Goal: Task Accomplishment & Management: Use online tool/utility

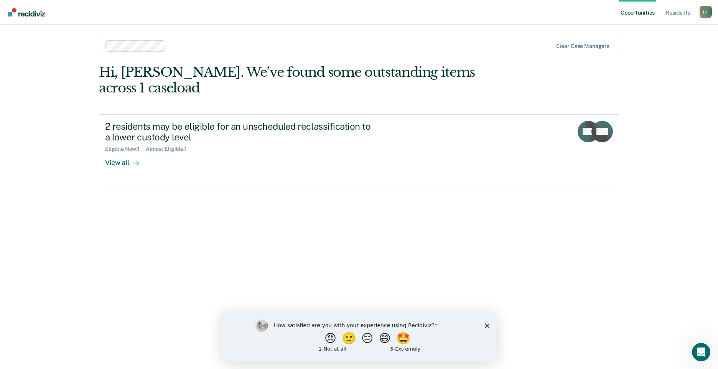
click at [487, 325] on polygon "Close survey" at bounding box center [487, 325] width 5 height 5
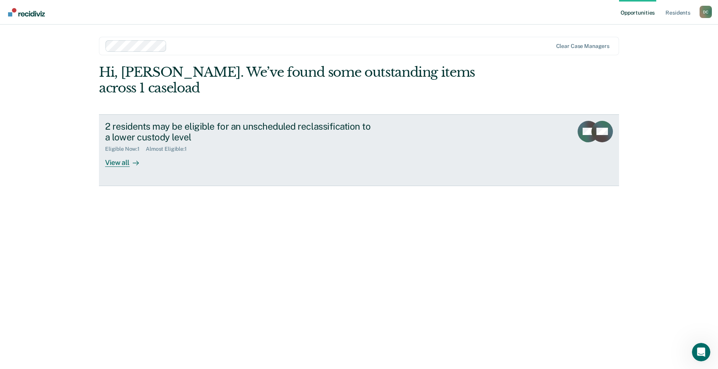
click at [172, 146] on div "2 residents may be eligible for an unscheduled reclassification to a lower cust…" at bounding box center [249, 144] width 288 height 46
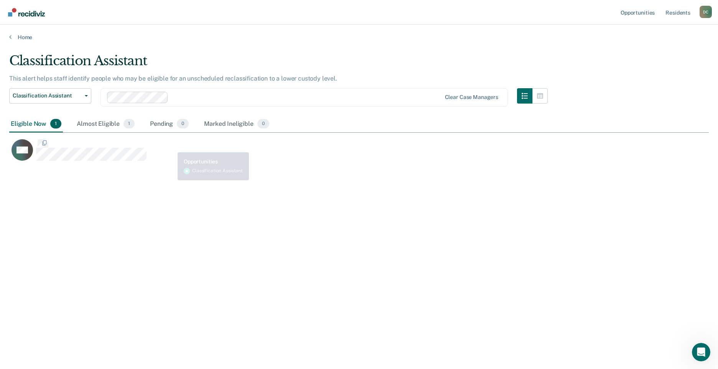
scroll to position [253, 694]
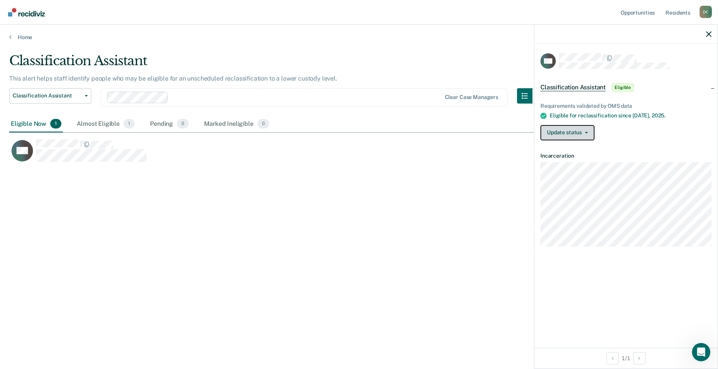
click at [574, 129] on button "Update status" at bounding box center [567, 132] width 54 height 15
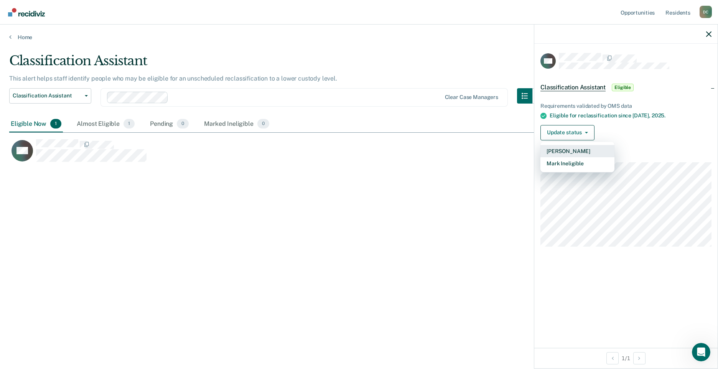
click at [571, 148] on button "[PERSON_NAME]" at bounding box center [577, 151] width 74 height 12
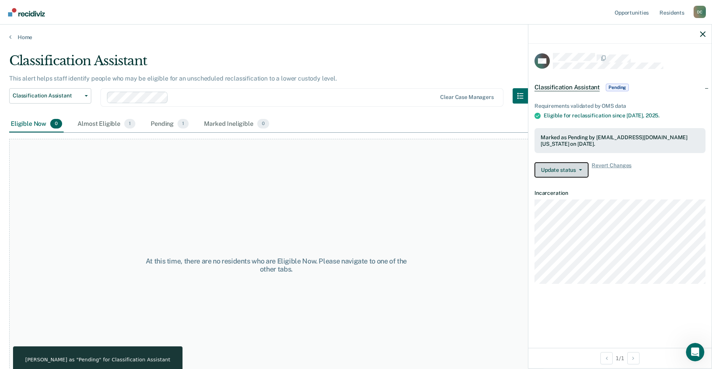
click at [568, 171] on button "Update status" at bounding box center [562, 169] width 54 height 15
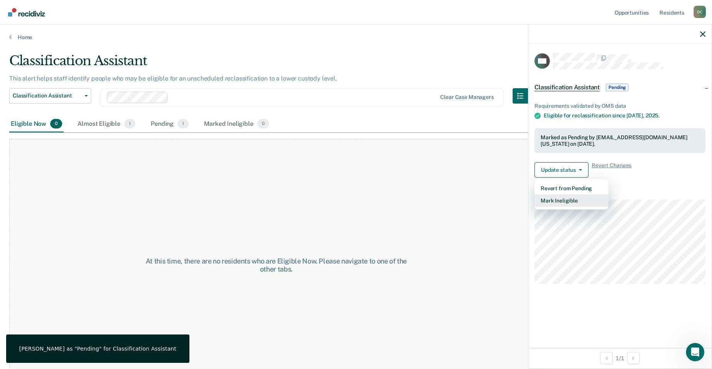
click at [576, 200] on button "Mark Ineligible" at bounding box center [572, 200] width 74 height 12
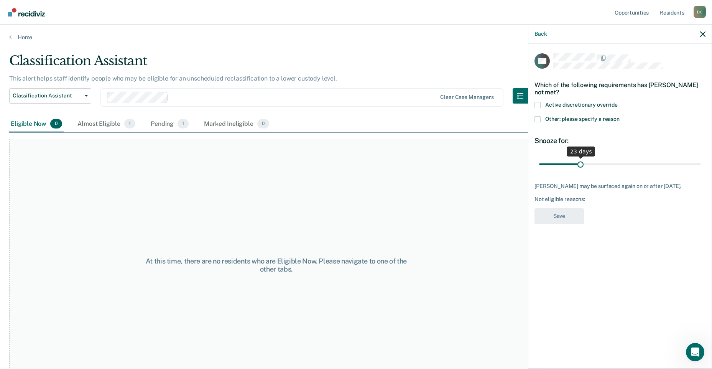
drag, startPoint x: 594, startPoint y: 164, endPoint x: 581, endPoint y: 165, distance: 13.1
type input "23"
click at [581, 165] on input "range" at bounding box center [620, 163] width 162 height 13
click at [557, 120] on span "Other: please specify a reason" at bounding box center [582, 119] width 74 height 6
click at [620, 116] on input "Other: please specify a reason" at bounding box center [620, 116] width 0 height 0
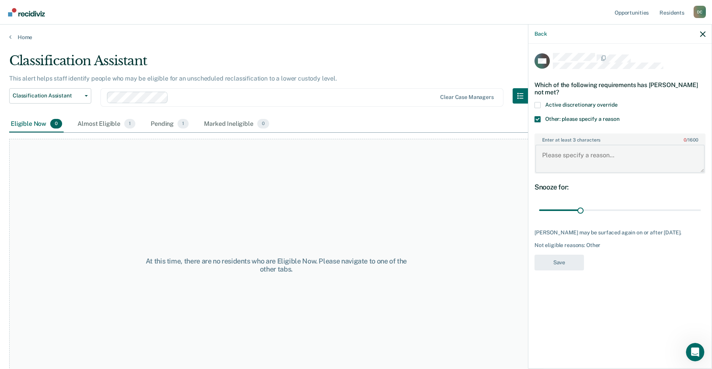
click at [566, 153] on textarea "Enter at least 3 characters 0 / 1600" at bounding box center [619, 159] width 169 height 28
click at [620, 156] on textarea "Still on initial classification. (RDU entered it as scheduled)." at bounding box center [619, 159] width 169 height 28
type textarea "Still on initial classification (RDU entered it as scheduled)."
click at [171, 127] on div "Pending 1" at bounding box center [169, 124] width 41 height 17
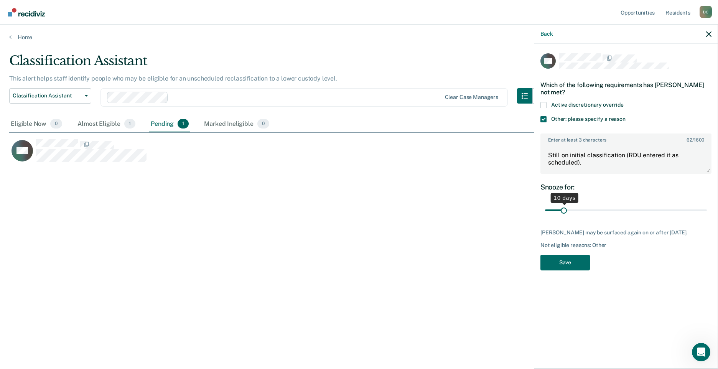
drag, startPoint x: 589, startPoint y: 211, endPoint x: 564, endPoint y: 212, distance: 24.6
type input "10"
click at [564, 212] on input "range" at bounding box center [626, 210] width 162 height 13
click at [573, 263] on button "Save" at bounding box center [564, 263] width 49 height 16
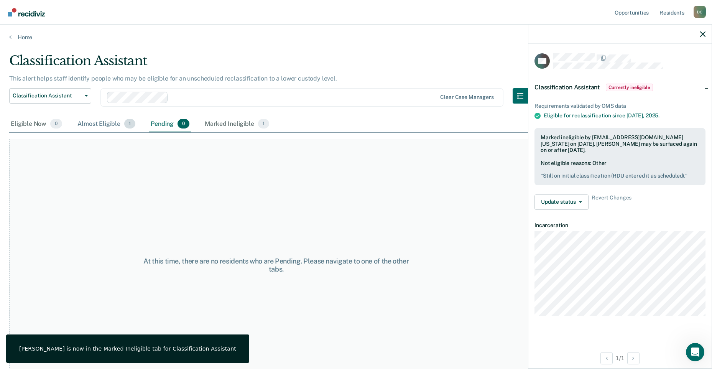
click at [89, 128] on div "Almost Eligible 1" at bounding box center [106, 124] width 61 height 17
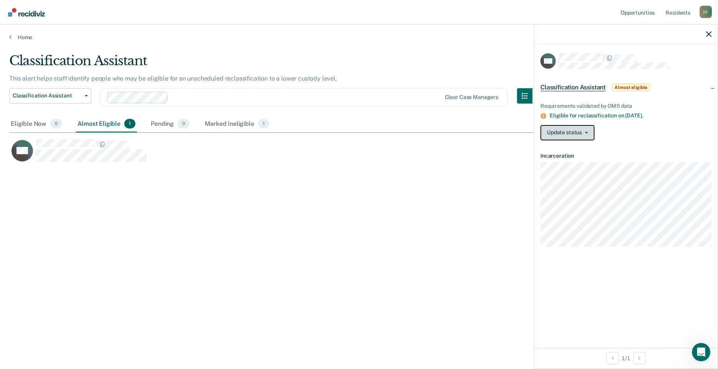
click at [583, 137] on button "Update status" at bounding box center [567, 132] width 54 height 15
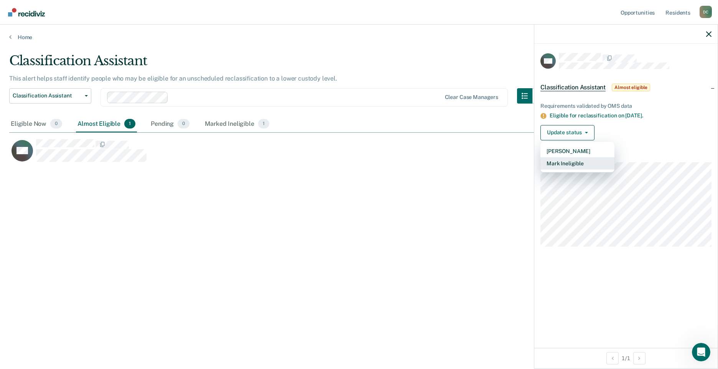
click at [577, 164] on button "Mark Ineligible" at bounding box center [577, 163] width 74 height 12
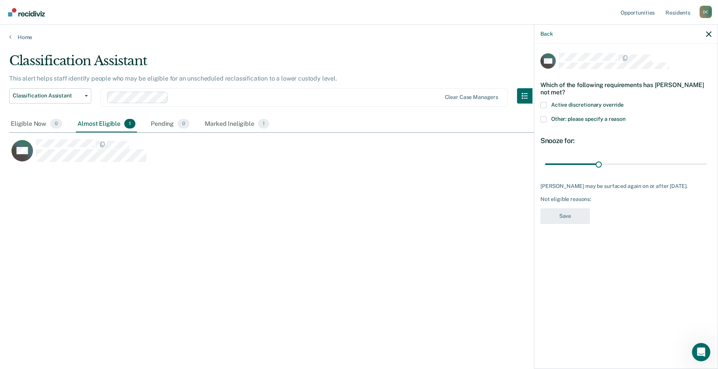
click at [580, 119] on span "Other: please specify a reason" at bounding box center [588, 119] width 74 height 6
click at [625, 116] on input "Other: please specify a reason" at bounding box center [625, 116] width 0 height 0
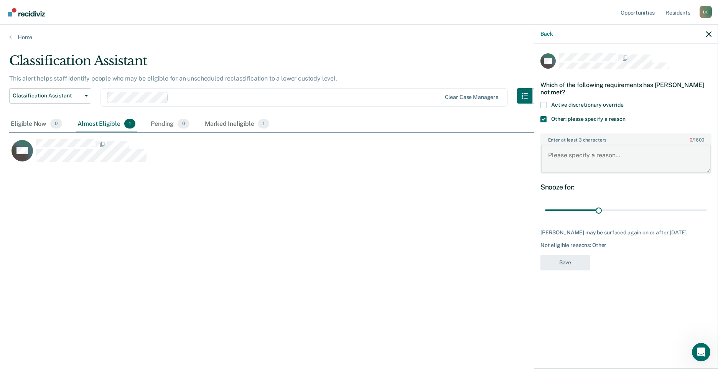
click at [591, 156] on textarea "Enter at least 3 characters 0 / 1600" at bounding box center [625, 159] width 169 height 28
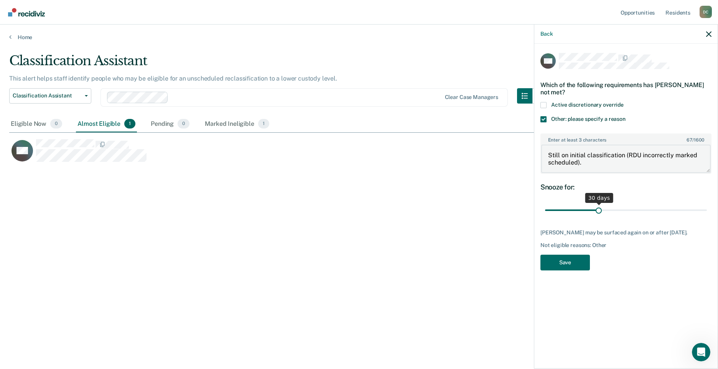
type textarea "Still on initial classification (RDU incorrectly marked scheduled)."
drag, startPoint x: 601, startPoint y: 211, endPoint x: 710, endPoint y: 212, distance: 109.7
type input "90"
click at [707, 212] on input "range" at bounding box center [626, 210] width 162 height 13
click at [615, 164] on textarea "Still on initial classification (RDU incorrectly marked scheduled)." at bounding box center [625, 159] width 169 height 28
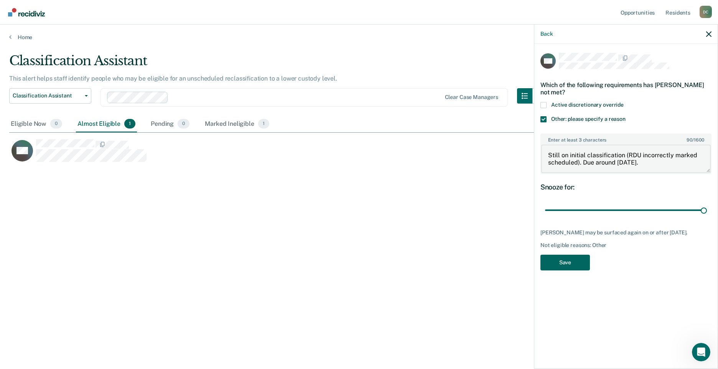
type textarea "Still on initial classification (RDU incorrectly marked scheduled). Due around …"
click at [565, 270] on button "Save" at bounding box center [564, 263] width 49 height 16
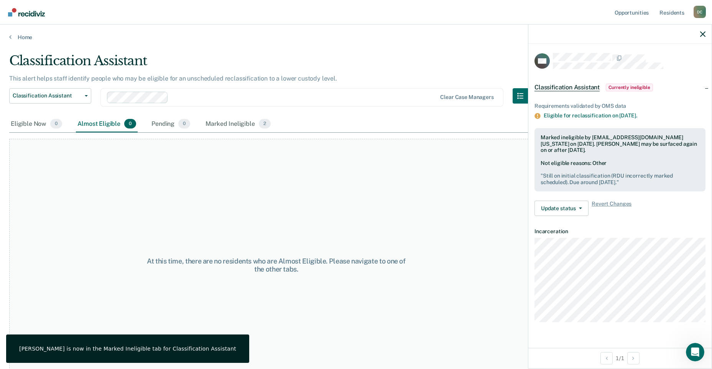
click at [172, 172] on div "At this time, there are no residents who are Almost Eligible. Please navigate t…" at bounding box center [276, 265] width 534 height 252
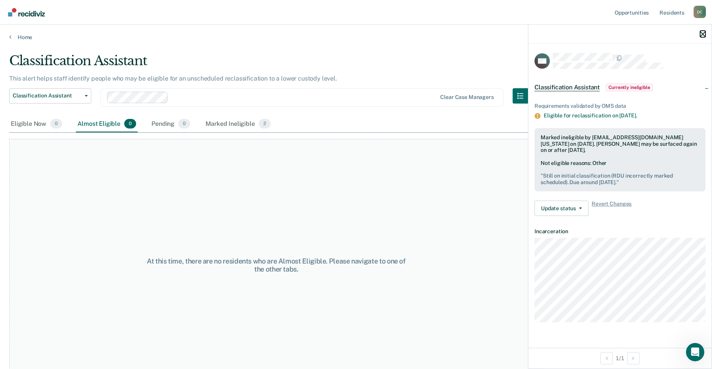
click at [703, 33] on icon "button" at bounding box center [702, 33] width 5 height 5
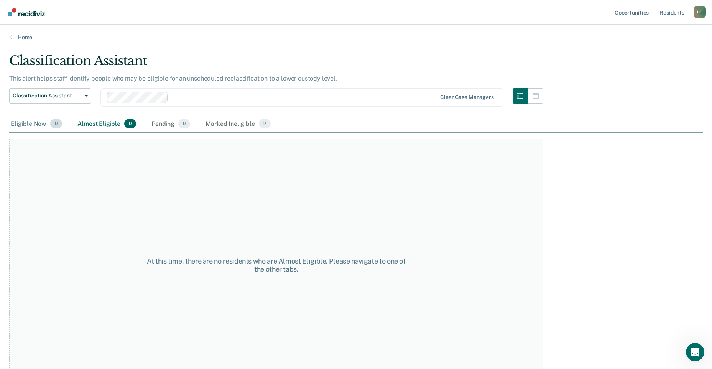
click at [29, 122] on div "Eligible Now 0" at bounding box center [36, 124] width 54 height 17
